Goal: Task Accomplishment & Management: Use online tool/utility

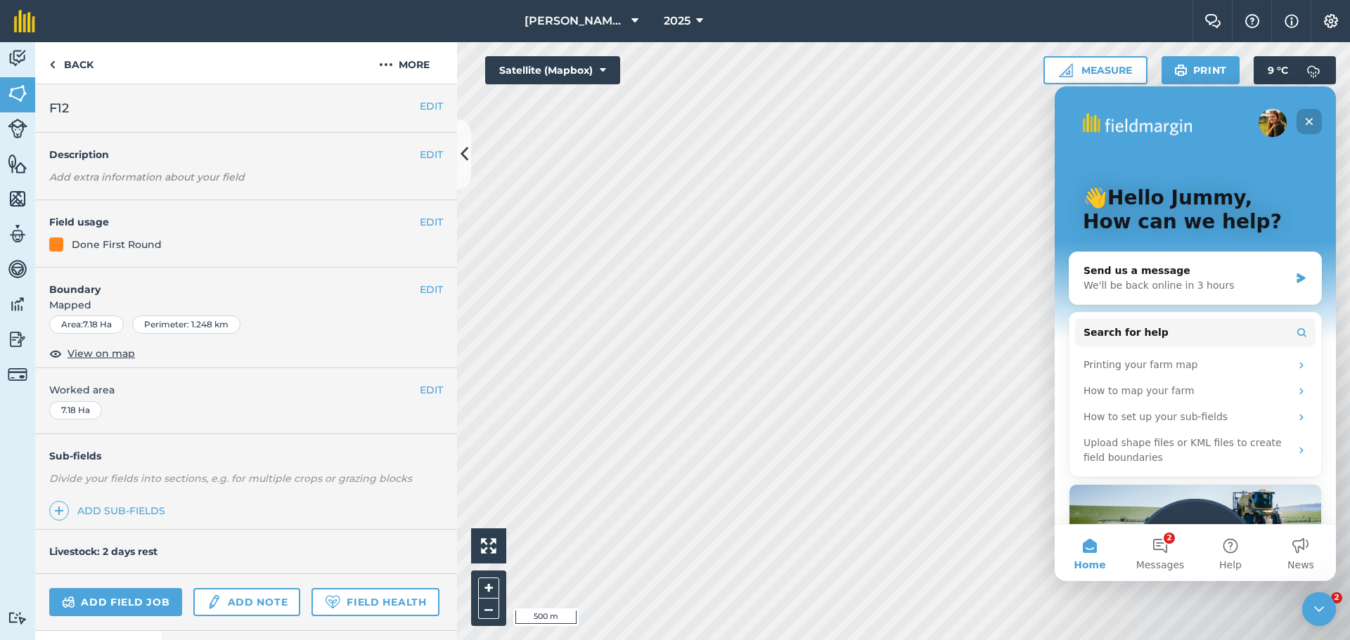
click at [1313, 119] on icon "Close" at bounding box center [1308, 121] width 11 height 11
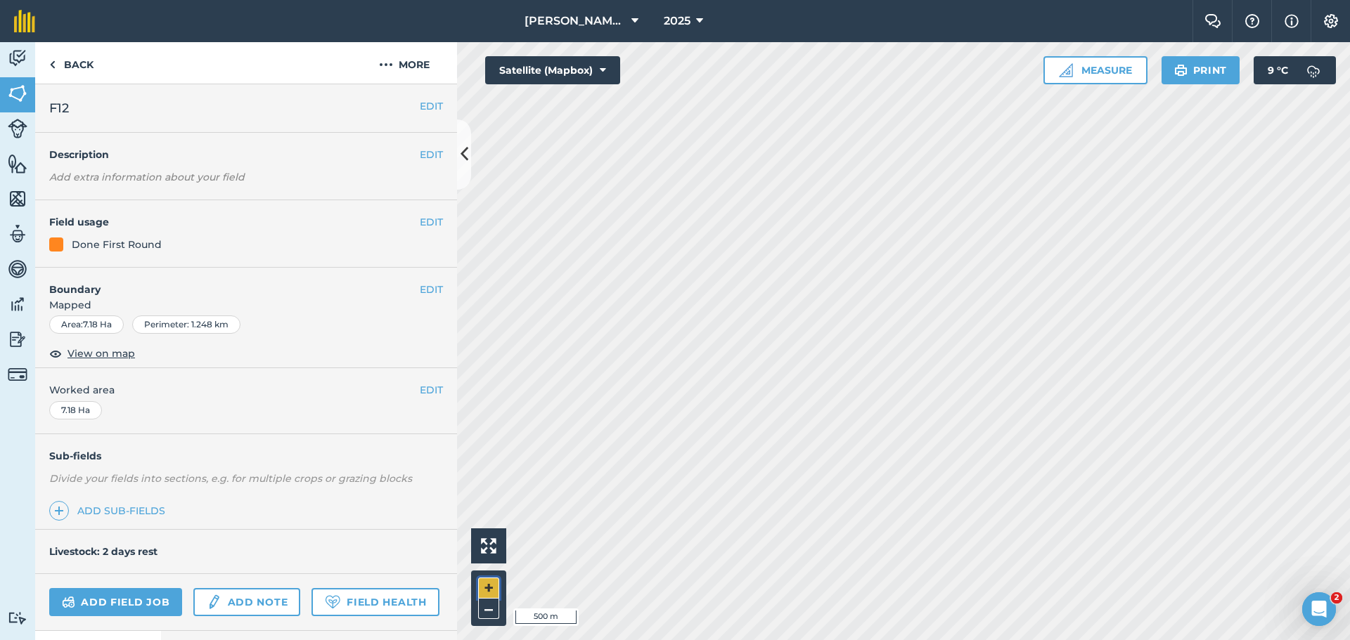
click at [483, 584] on button "+" at bounding box center [488, 588] width 21 height 21
click at [482, 608] on button "–" at bounding box center [488, 609] width 21 height 20
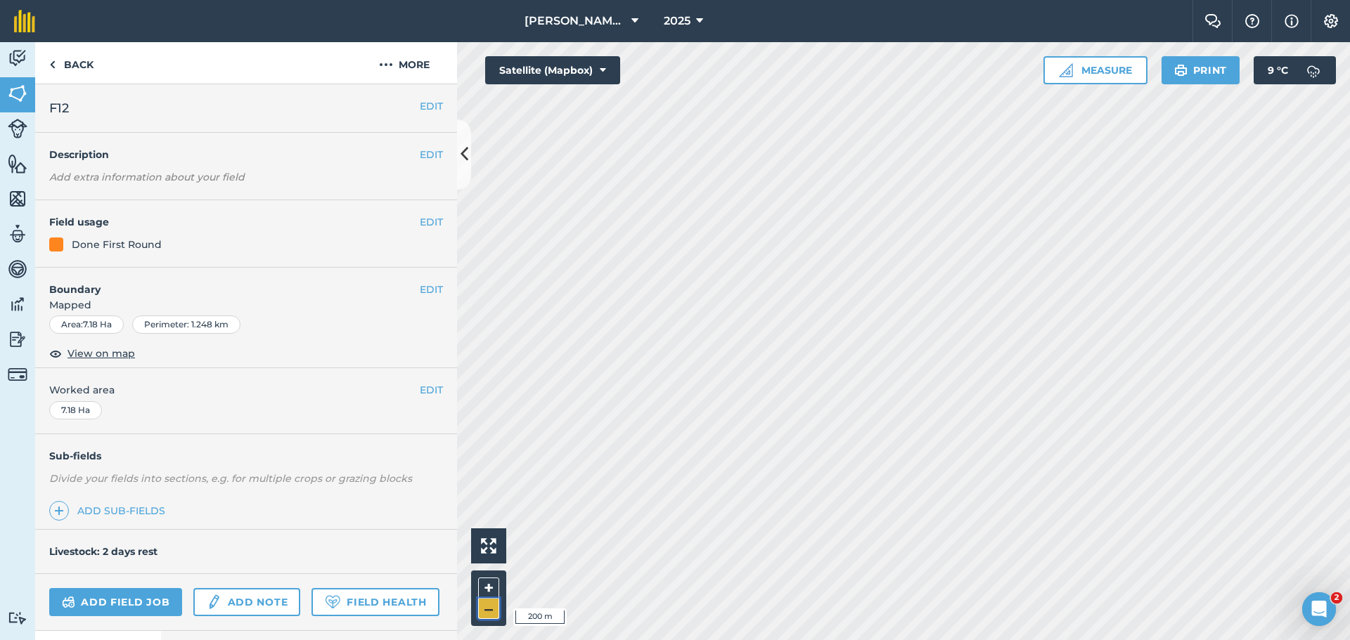
click at [482, 608] on button "–" at bounding box center [488, 609] width 21 height 20
click at [484, 577] on div "+ –" at bounding box center [488, 599] width 35 height 56
click at [484, 578] on button "+" at bounding box center [488, 588] width 21 height 21
click at [482, 580] on button "+" at bounding box center [488, 588] width 21 height 21
click at [482, 581] on button "+" at bounding box center [488, 588] width 21 height 21
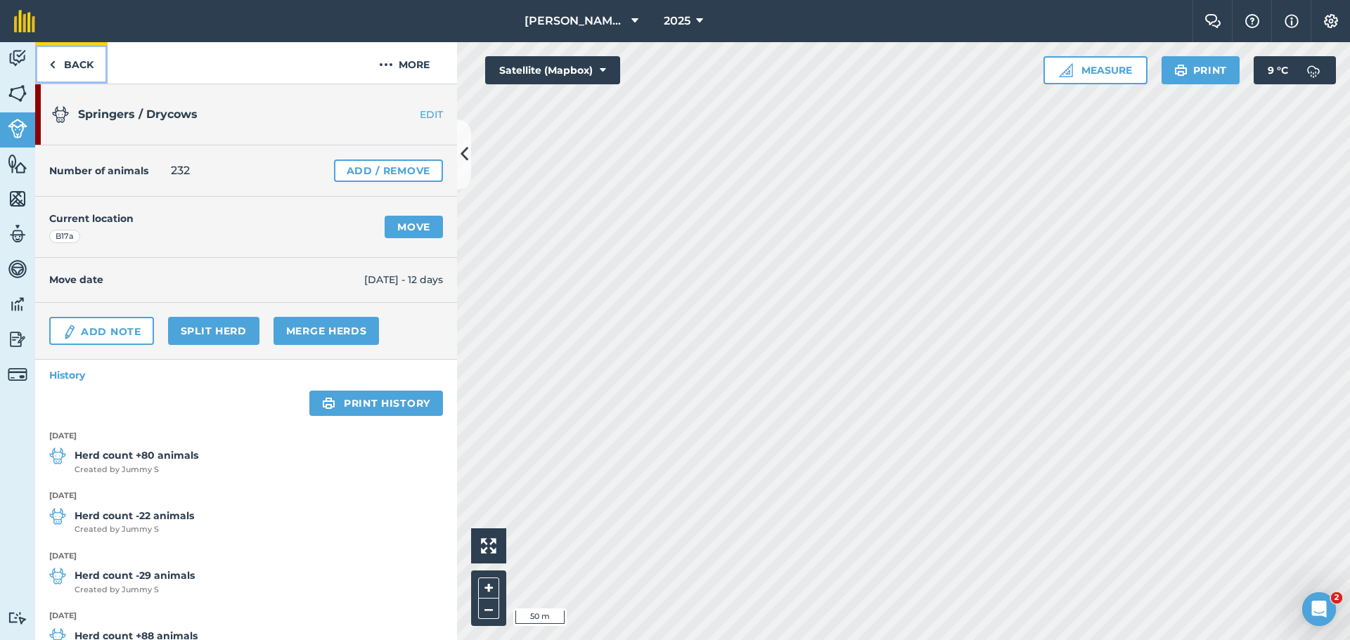
click at [80, 61] on link "Back" at bounding box center [71, 62] width 72 height 41
